Goal: Task Accomplishment & Management: Use online tool/utility

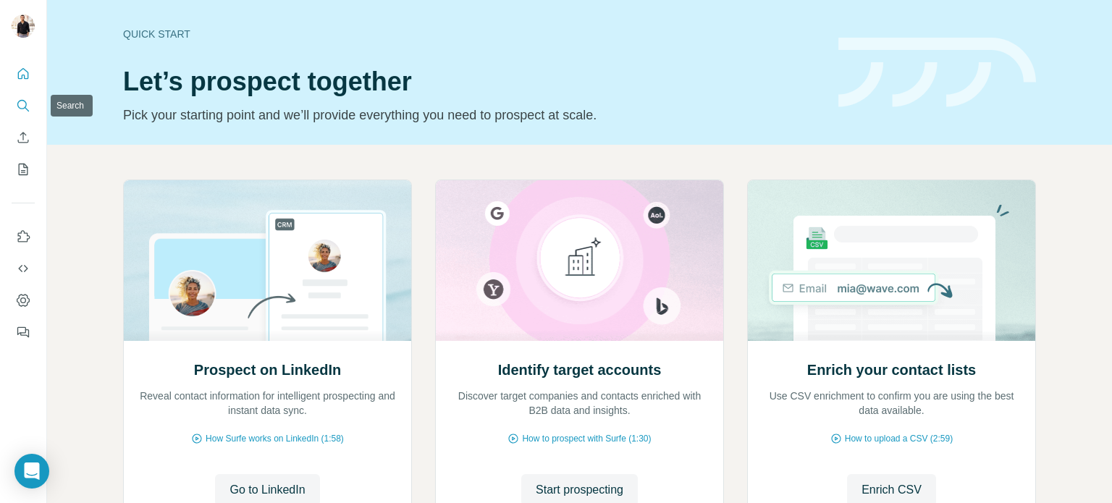
click at [22, 106] on icon "Search" at bounding box center [23, 105] width 14 height 14
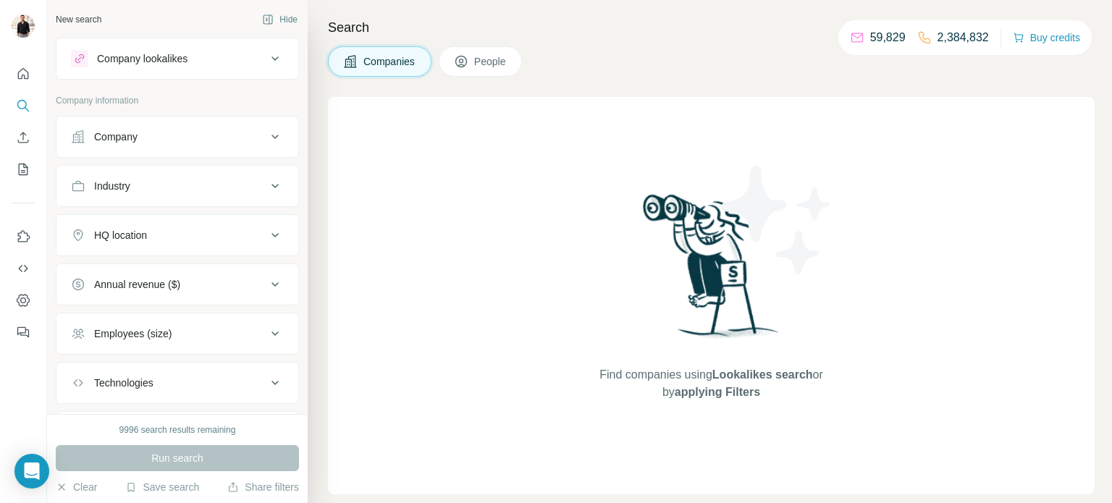
click at [153, 143] on div "Company" at bounding box center [168, 137] width 195 height 14
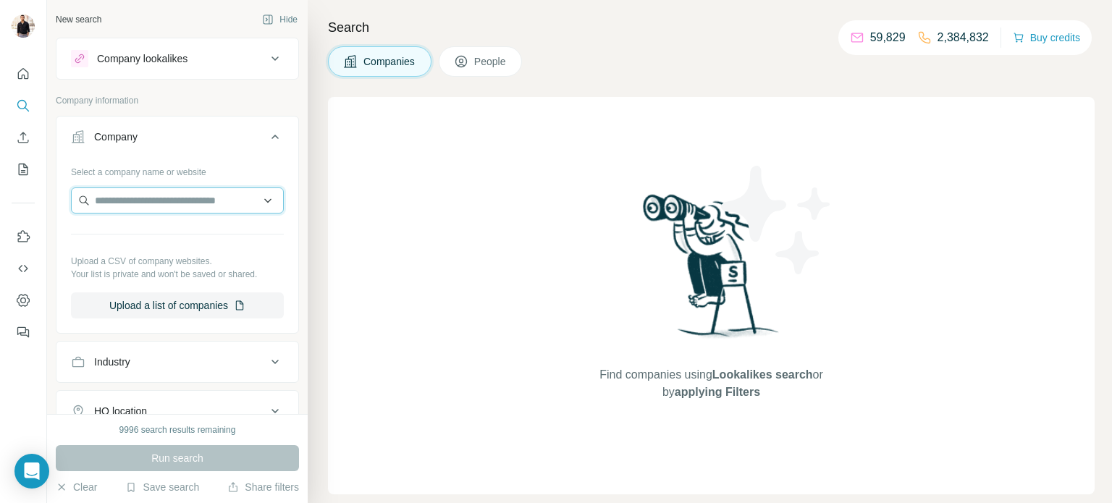
click at [193, 198] on input "text" at bounding box center [177, 201] width 213 height 26
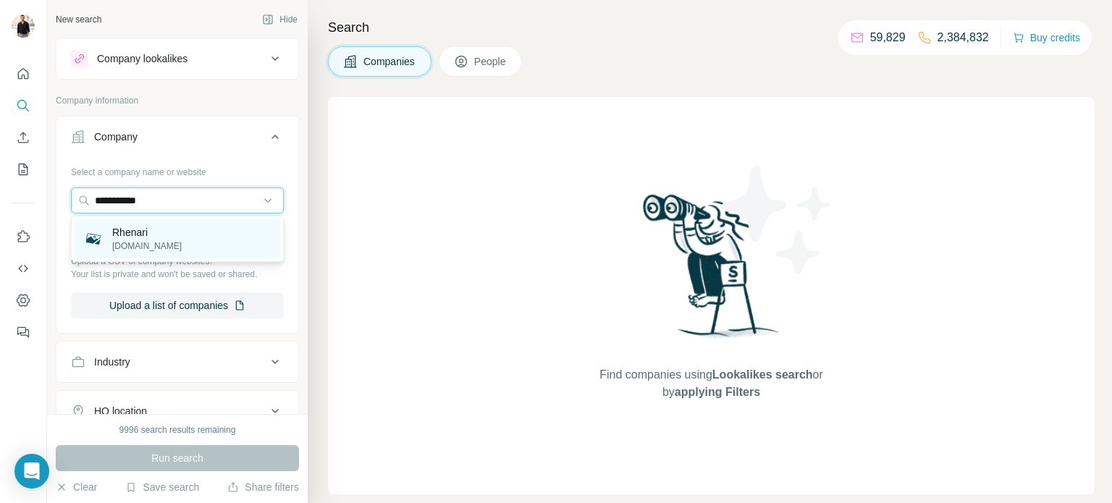
type input "**********"
click at [199, 235] on div "Rhenari [DOMAIN_NAME]" at bounding box center [178, 238] width 206 height 39
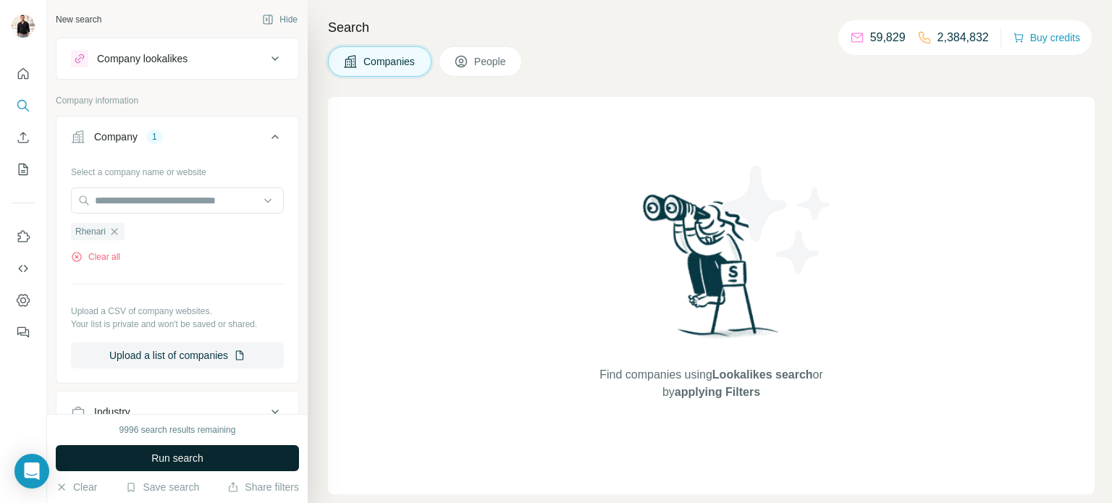
click at [177, 453] on span "Run search" at bounding box center [177, 458] width 52 height 14
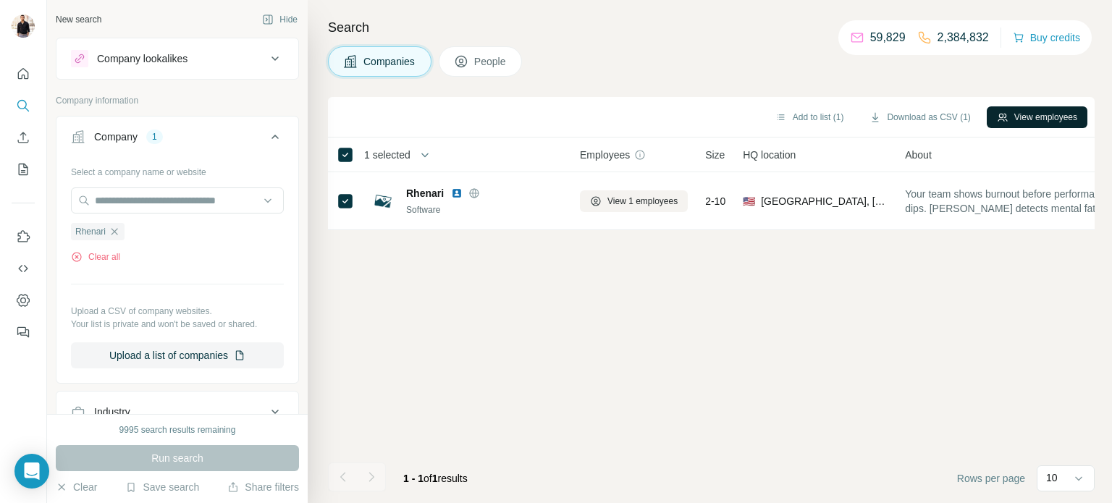
click at [1003, 119] on icon "button" at bounding box center [1003, 118] width 12 height 12
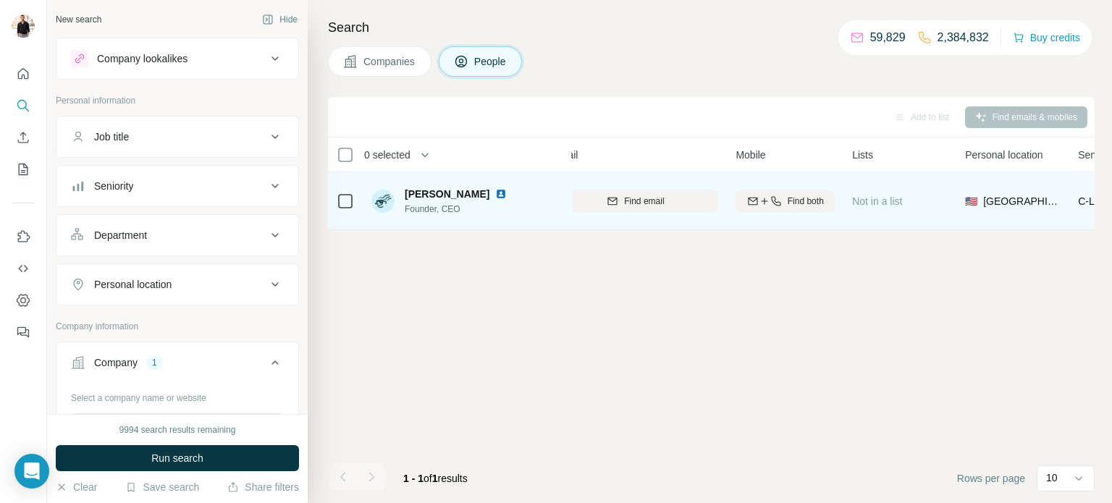
scroll to position [0, 139]
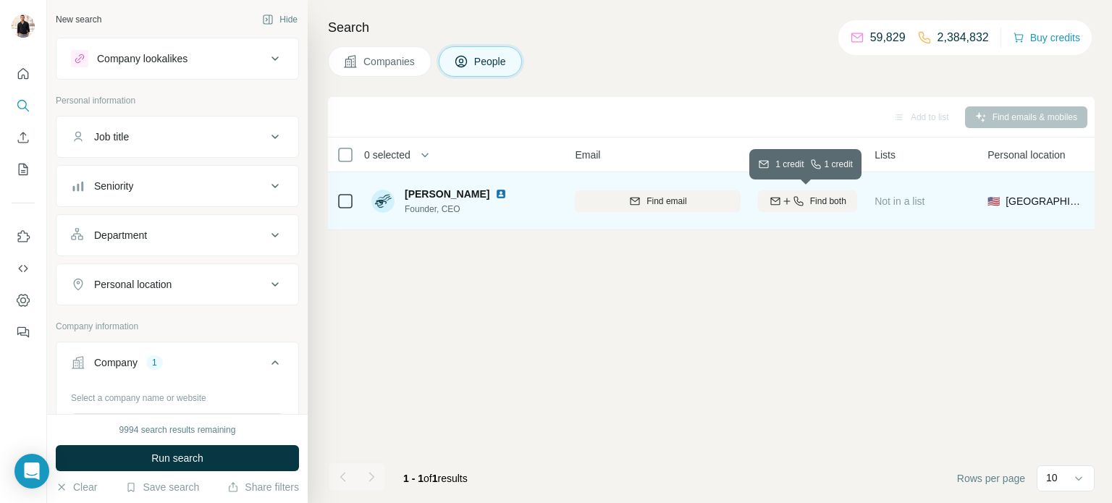
click at [848, 201] on div "Find both" at bounding box center [807, 201] width 99 height 13
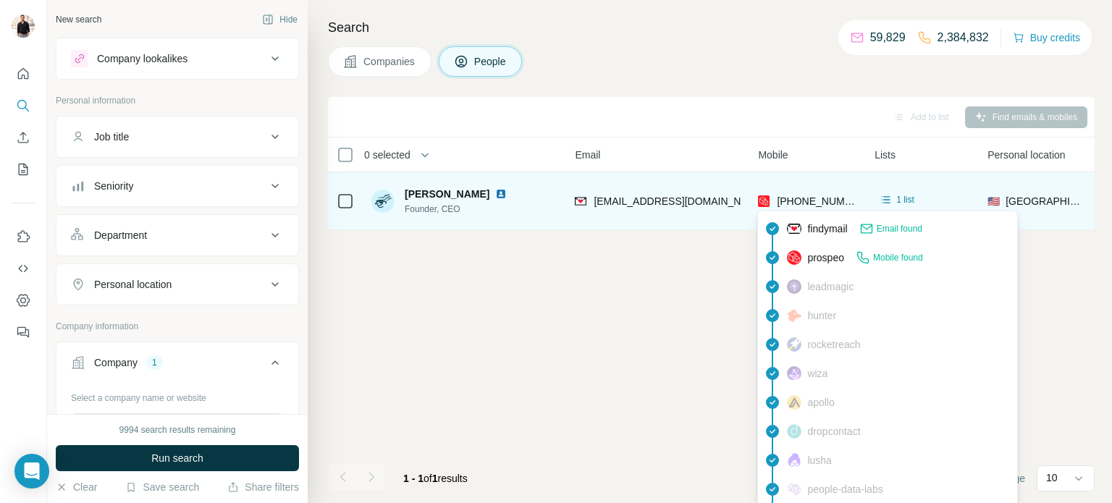
click at [817, 199] on span "[PHONE_NUMBER]" at bounding box center [822, 201] width 91 height 12
copy span "18126799027"
